Goal: Navigation & Orientation: Find specific page/section

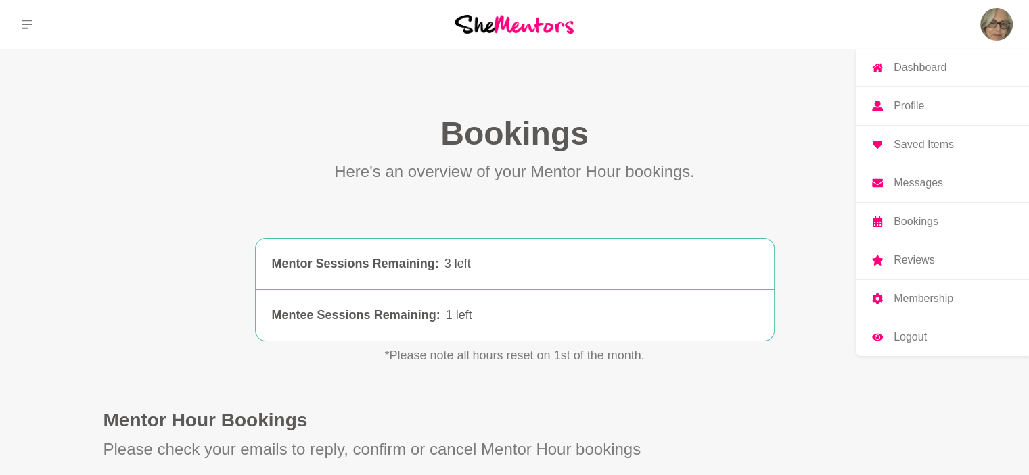
click at [985, 28] on img at bounding box center [996, 24] width 32 height 32
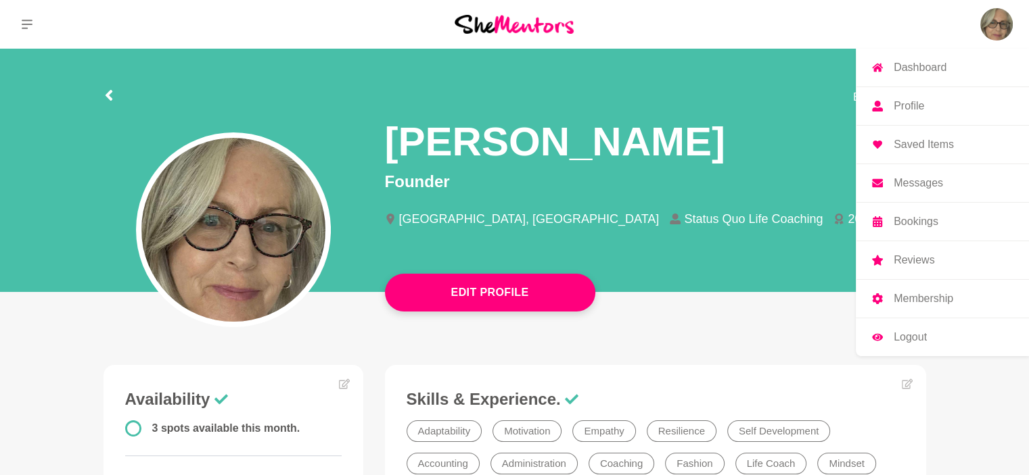
click at [919, 182] on p "Messages" at bounding box center [917, 183] width 49 height 11
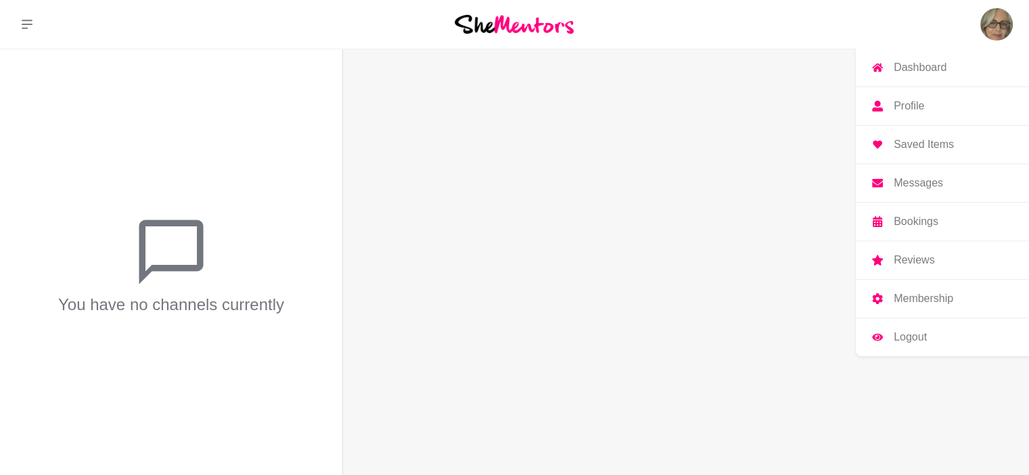
click at [929, 223] on p "Bookings" at bounding box center [915, 221] width 45 height 11
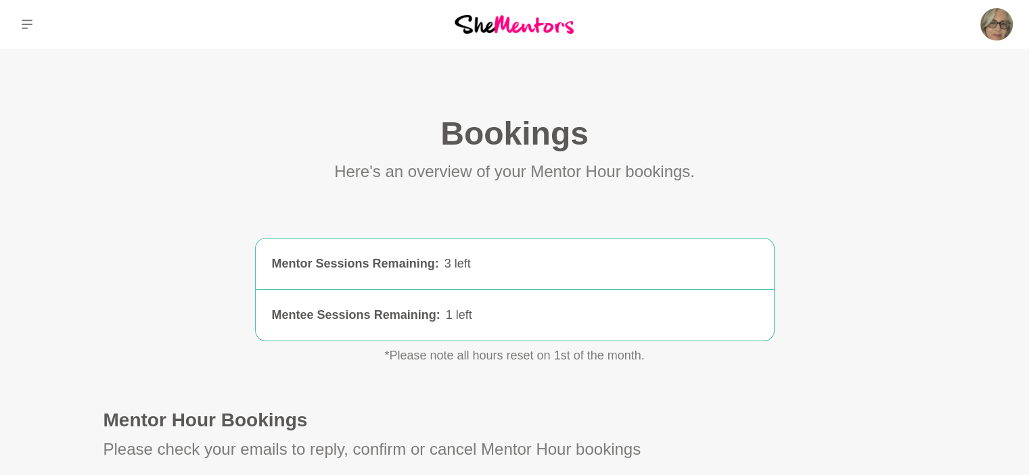
click at [730, 166] on div "Here's an overview of your Mentor Hour bookings." at bounding box center [514, 169] width 822 height 30
